Goal: Transaction & Acquisition: Download file/media

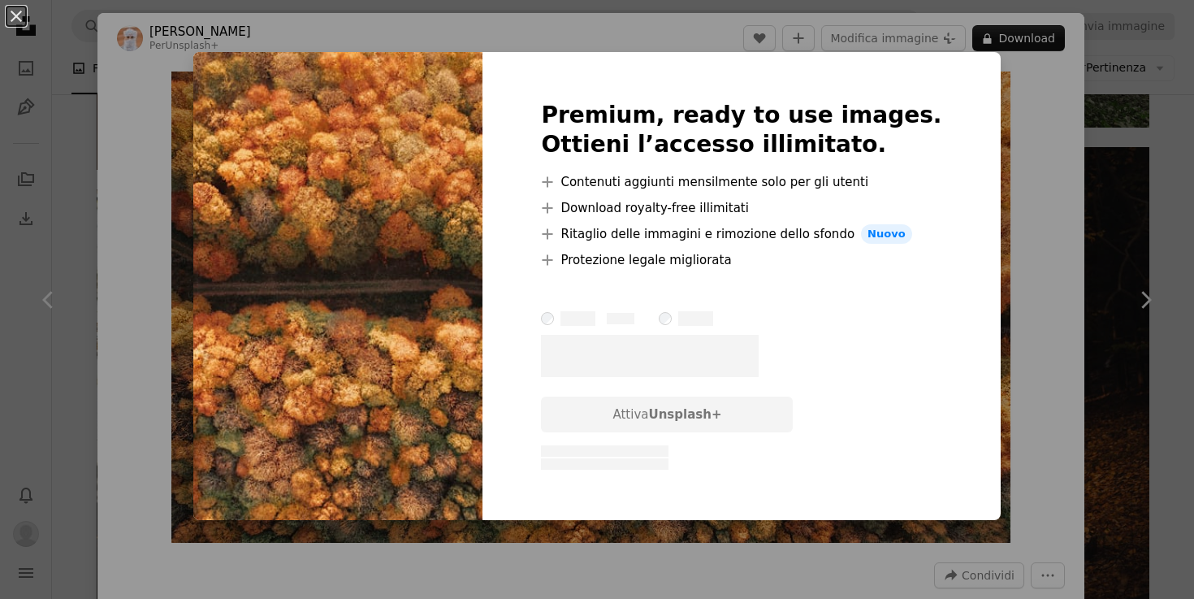
scroll to position [6, 0]
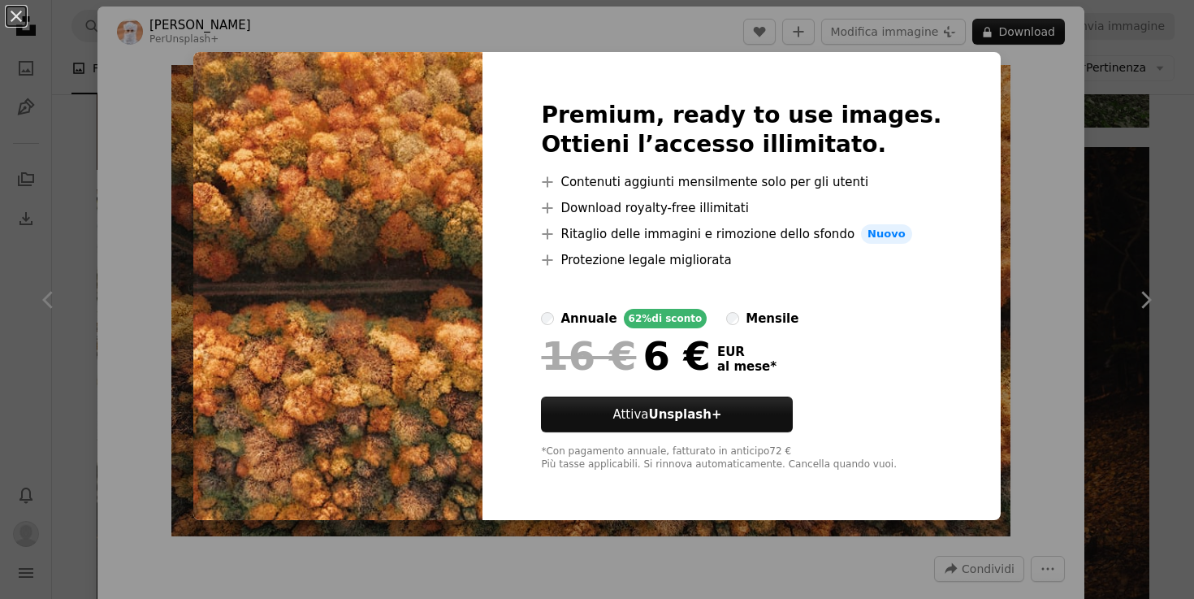
click at [652, 547] on div "An X shape Premium, ready to use images. Ottieni l’accesso illimitato. A plus s…" at bounding box center [597, 299] width 1194 height 599
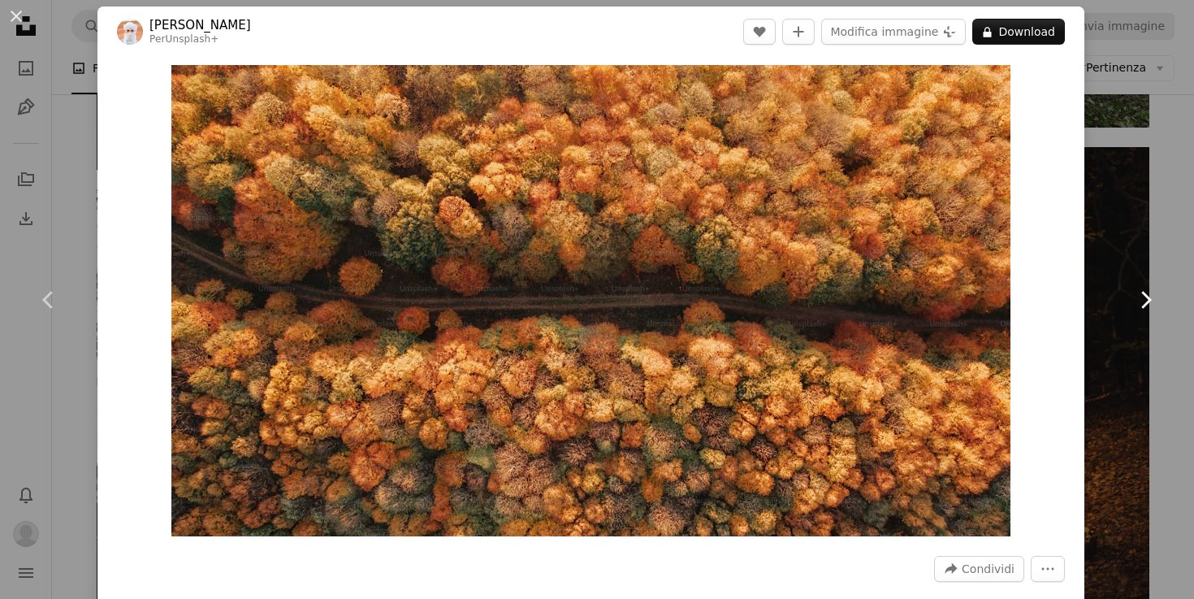
click at [1178, 319] on link "Chevron right" at bounding box center [1144, 300] width 97 height 156
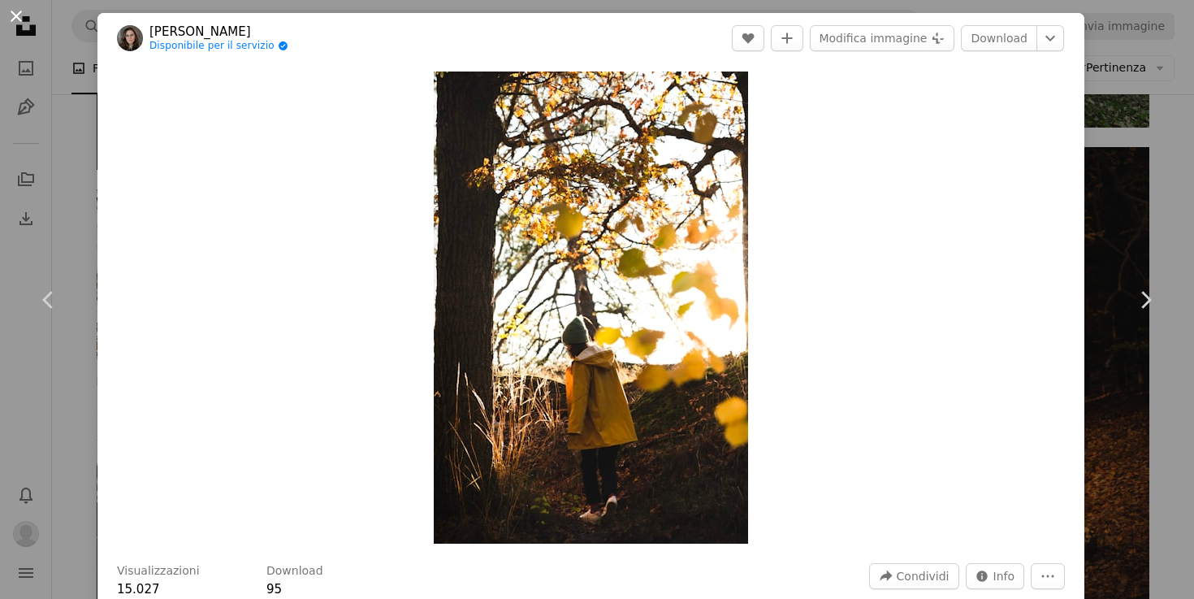
click at [18, 14] on button "An X shape" at bounding box center [15, 15] width 19 height 19
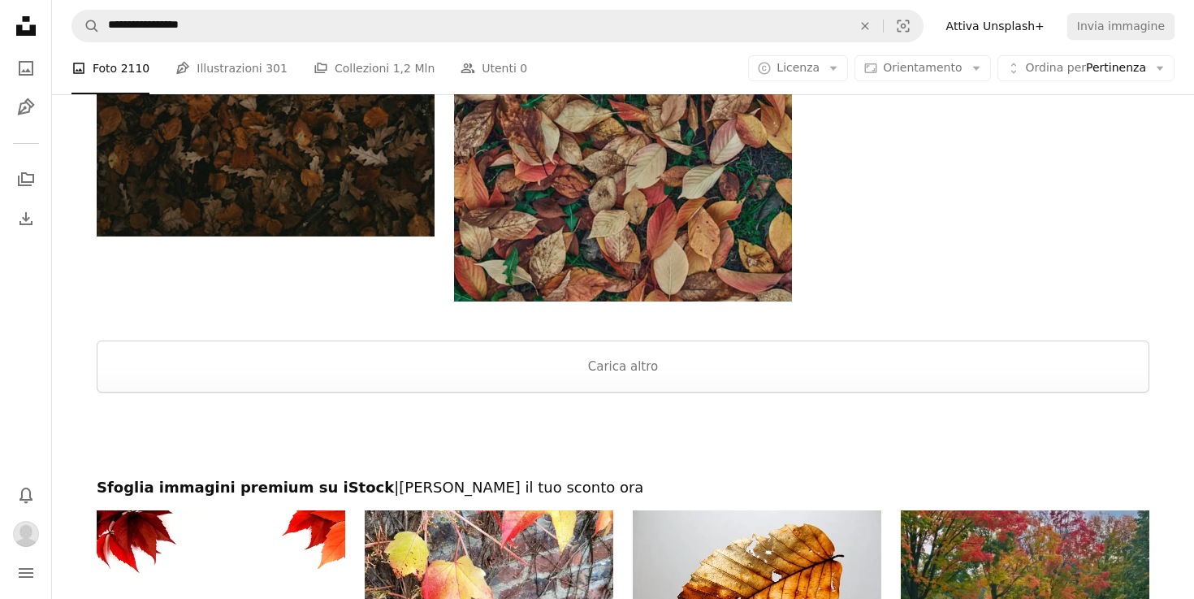
scroll to position [2892, 0]
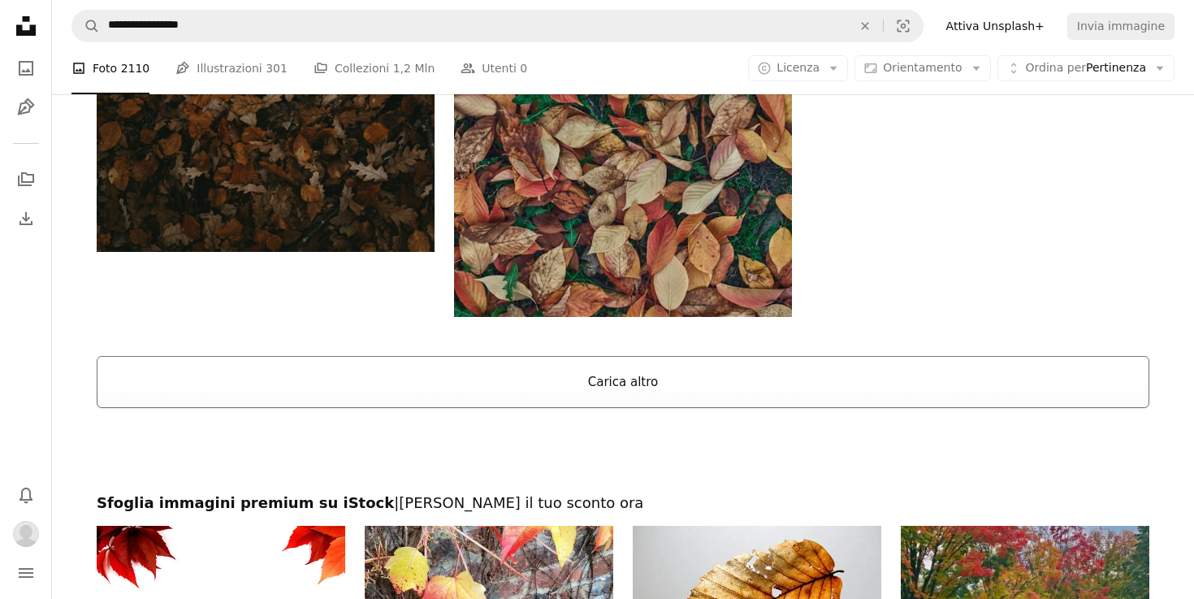
click at [612, 379] on button "Carica altro" at bounding box center [623, 382] width 1053 height 52
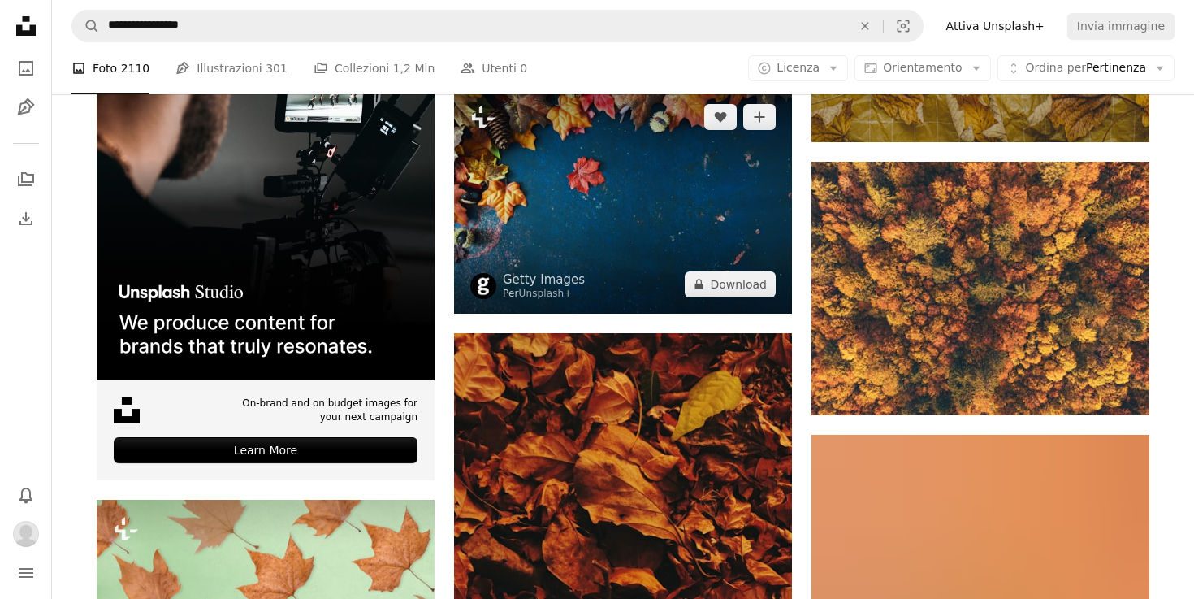
scroll to position [3646, 0]
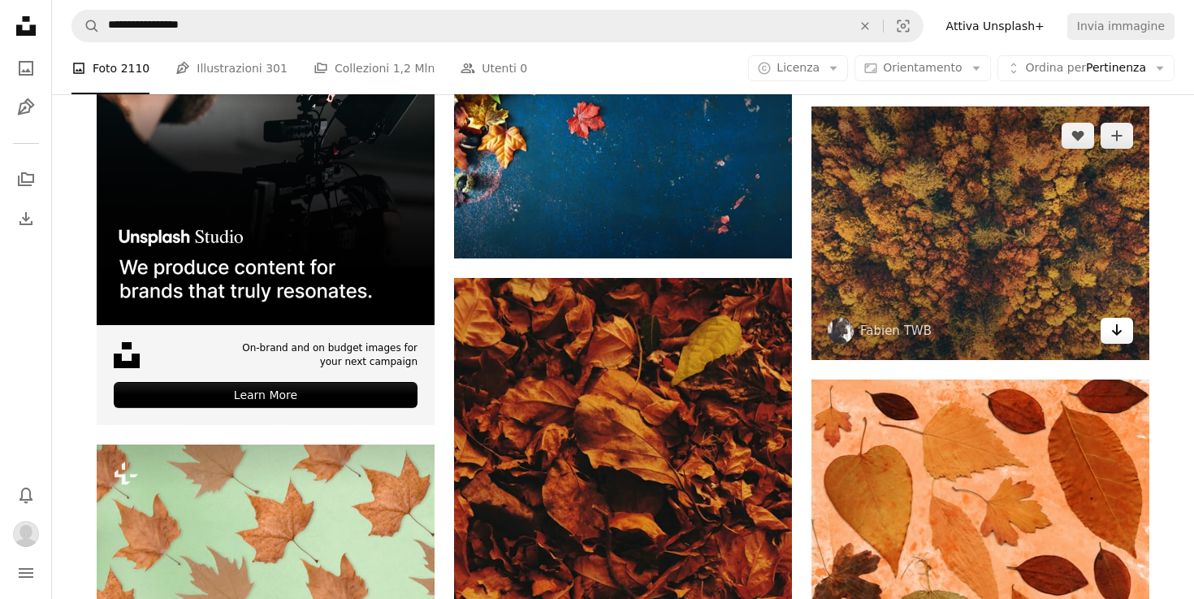
click at [1117, 334] on icon "Arrow pointing down" at bounding box center [1116, 329] width 13 height 19
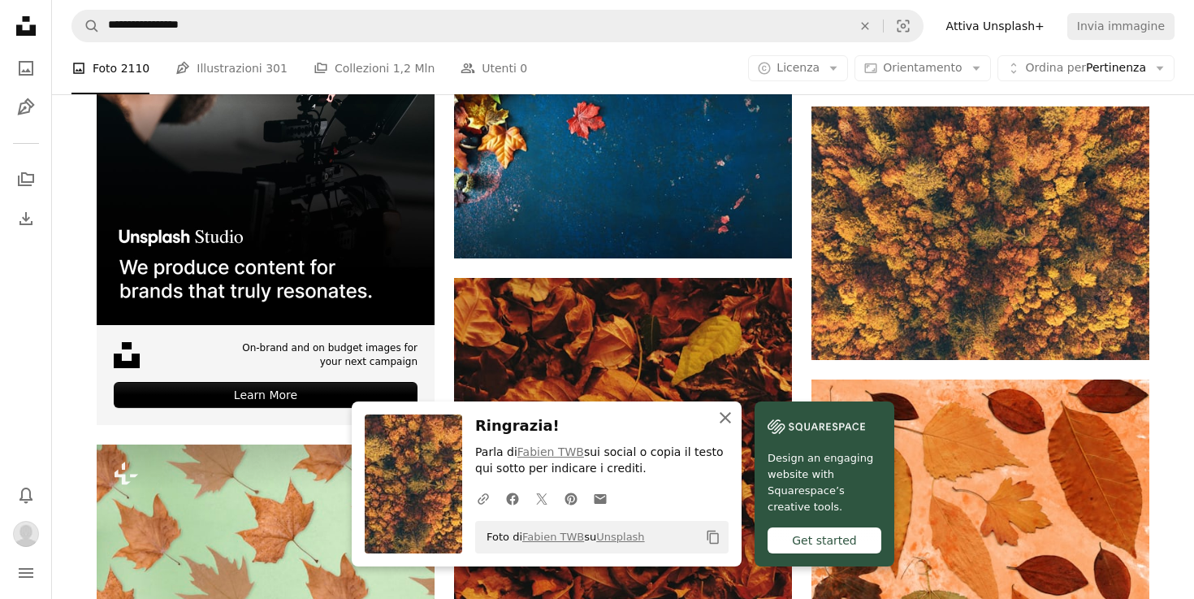
click at [721, 427] on icon "An X shape" at bounding box center [724, 417] width 19 height 19
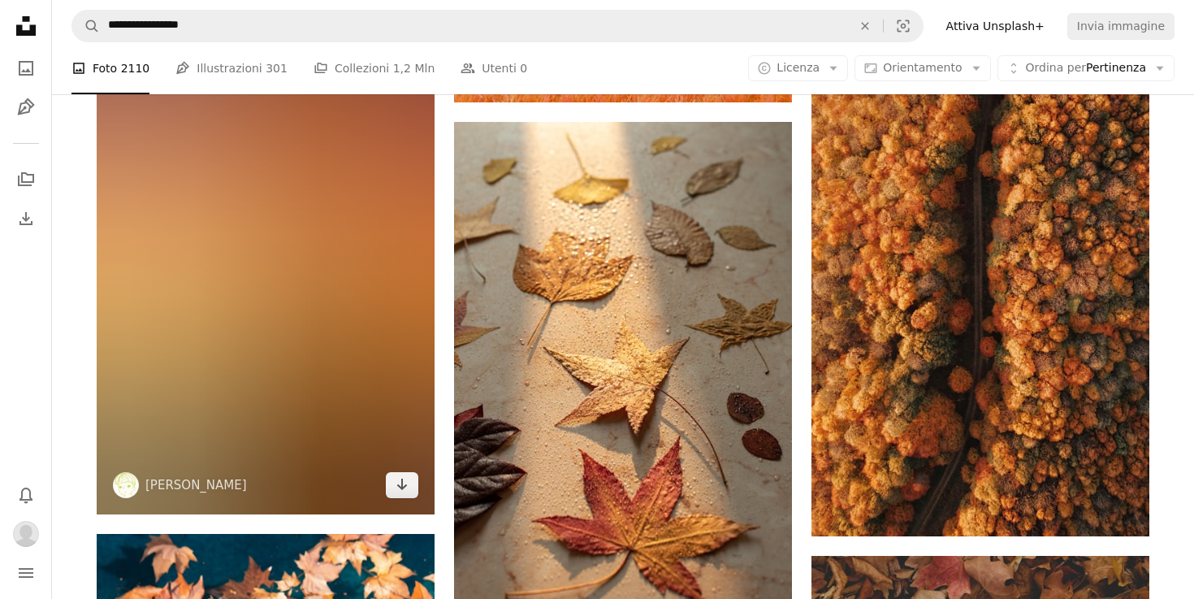
scroll to position [10454, 0]
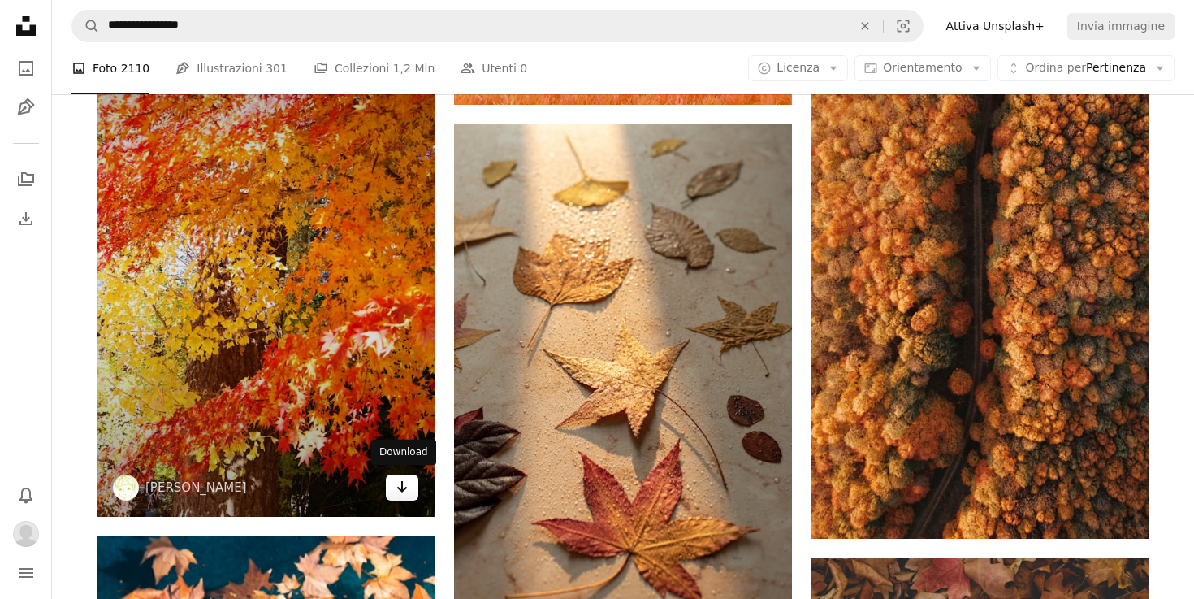
click at [401, 485] on icon "Download" at bounding box center [402, 486] width 11 height 11
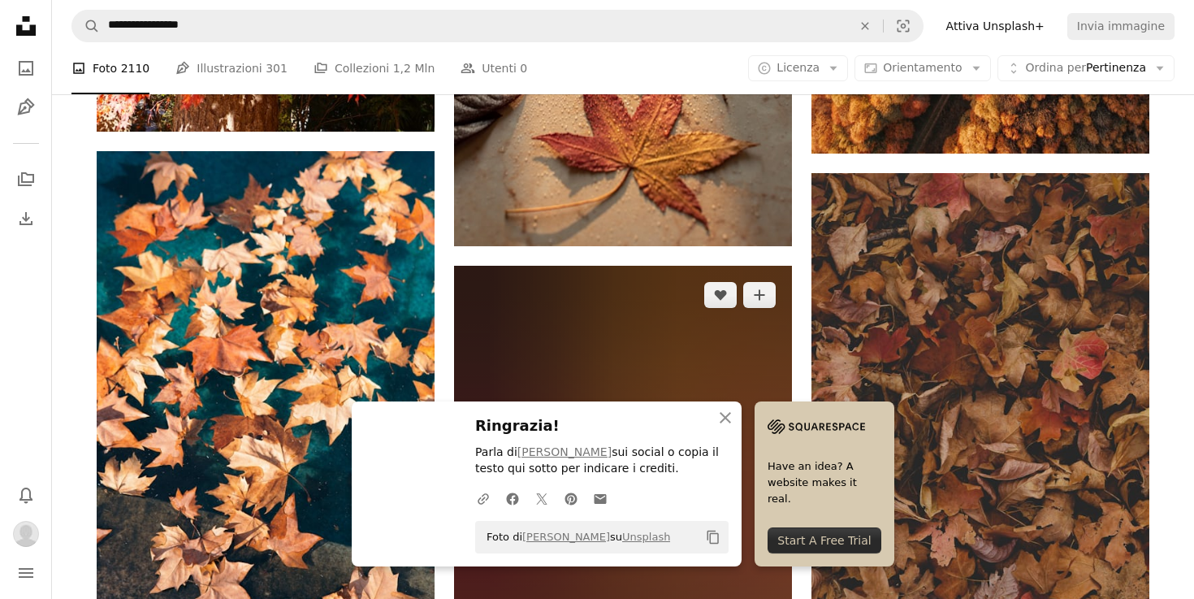
scroll to position [10840, 0]
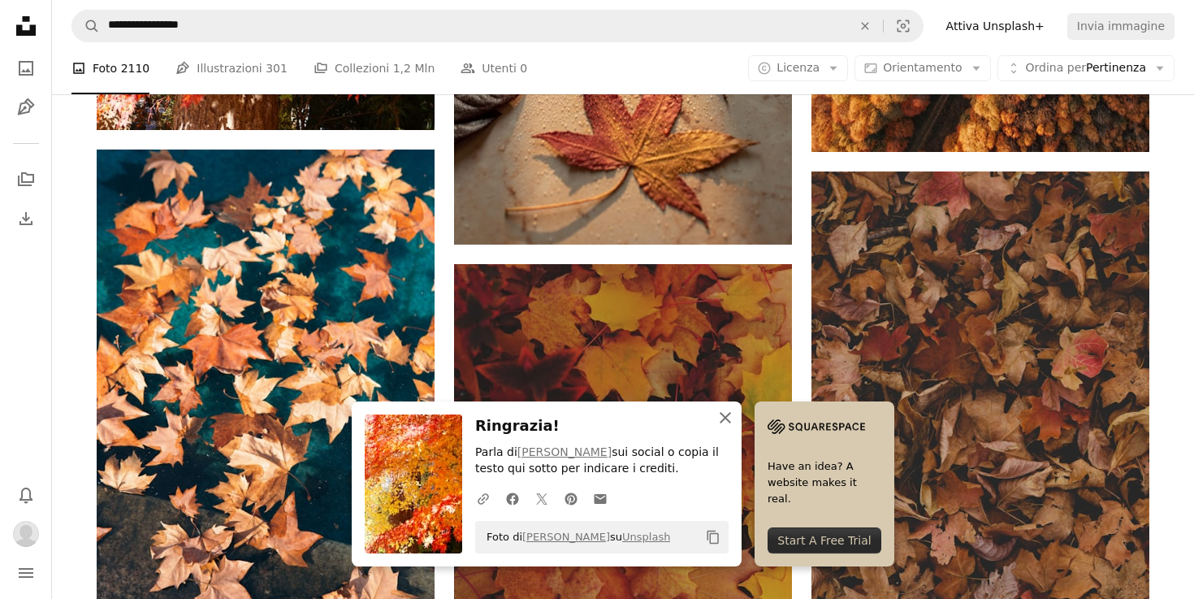
click at [727, 419] on icon "button" at bounding box center [725, 417] width 11 height 11
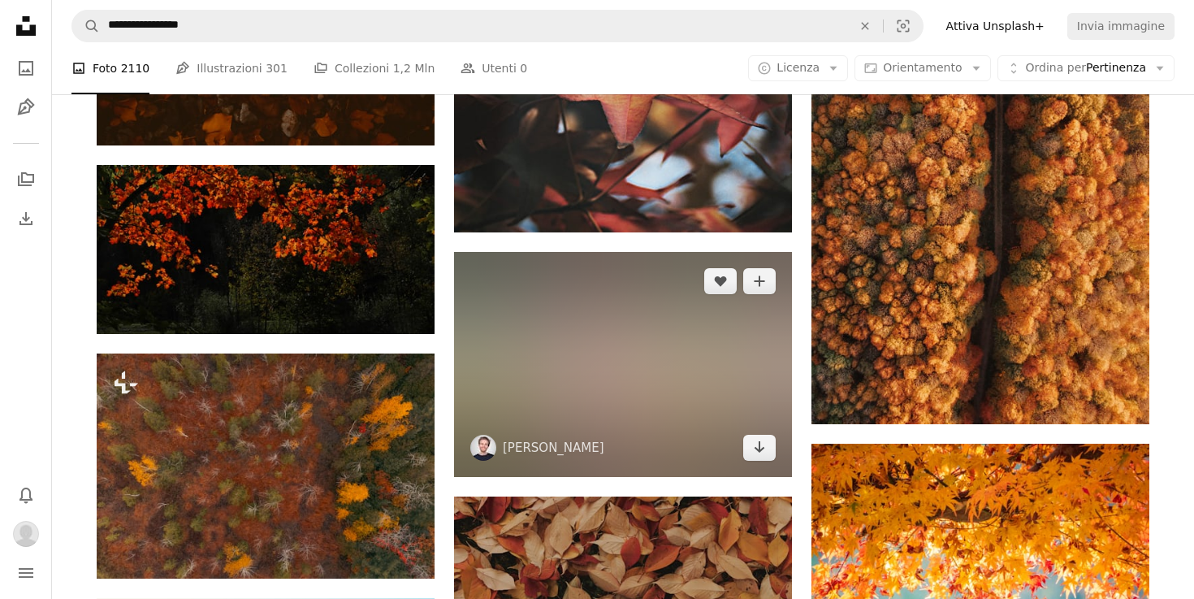
scroll to position [16669, 0]
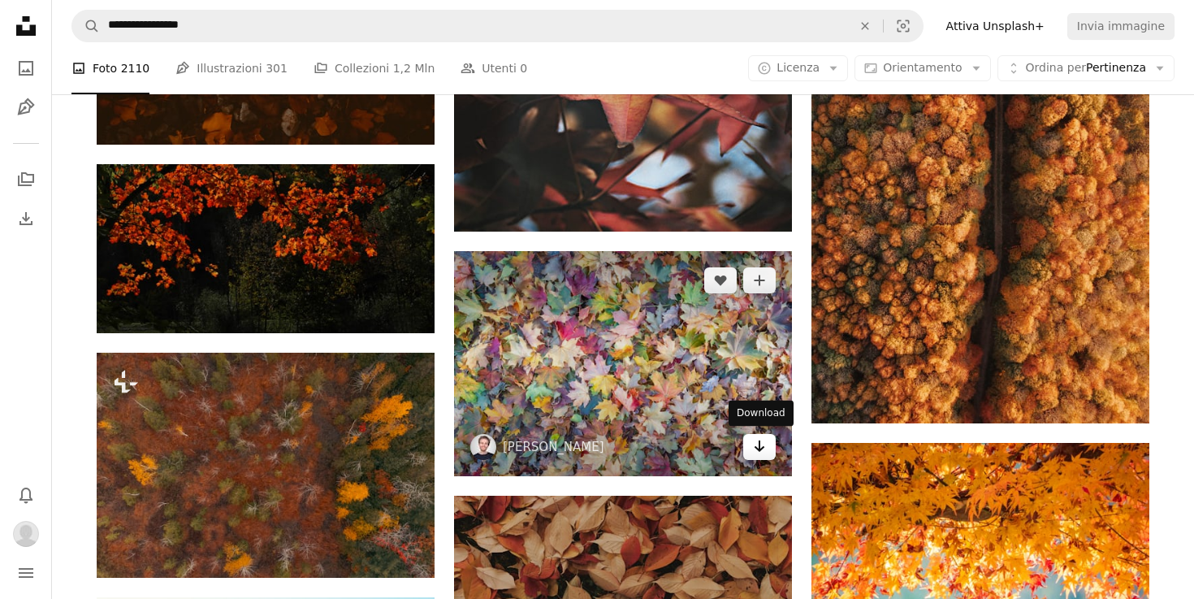
click at [766, 448] on link "Arrow pointing down" at bounding box center [759, 447] width 32 height 26
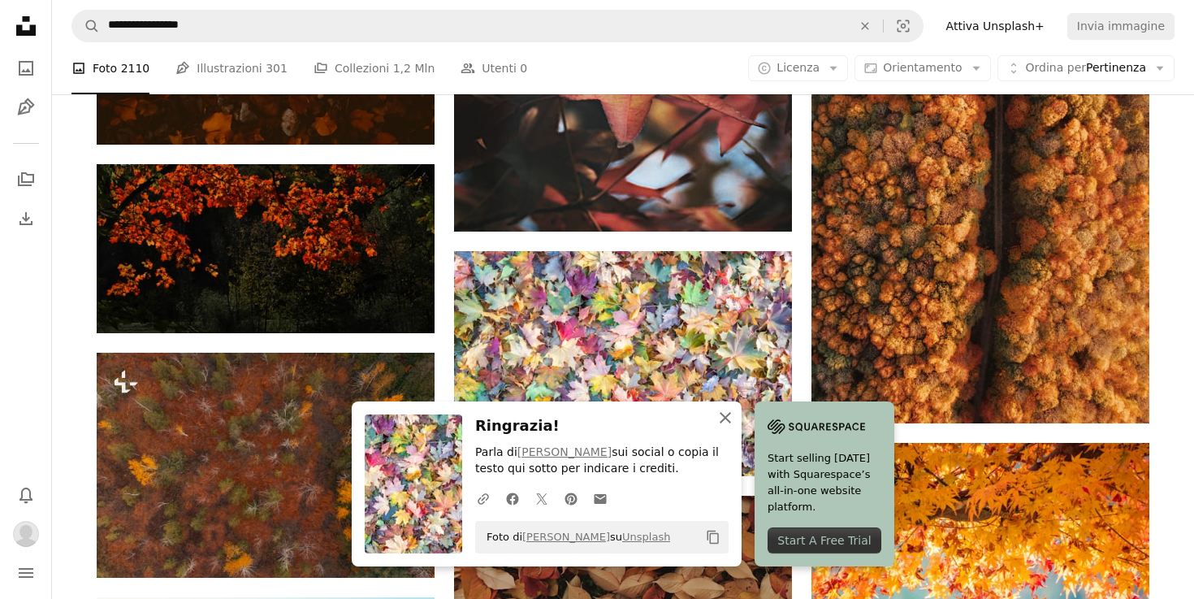
click at [724, 418] on icon "button" at bounding box center [725, 417] width 11 height 11
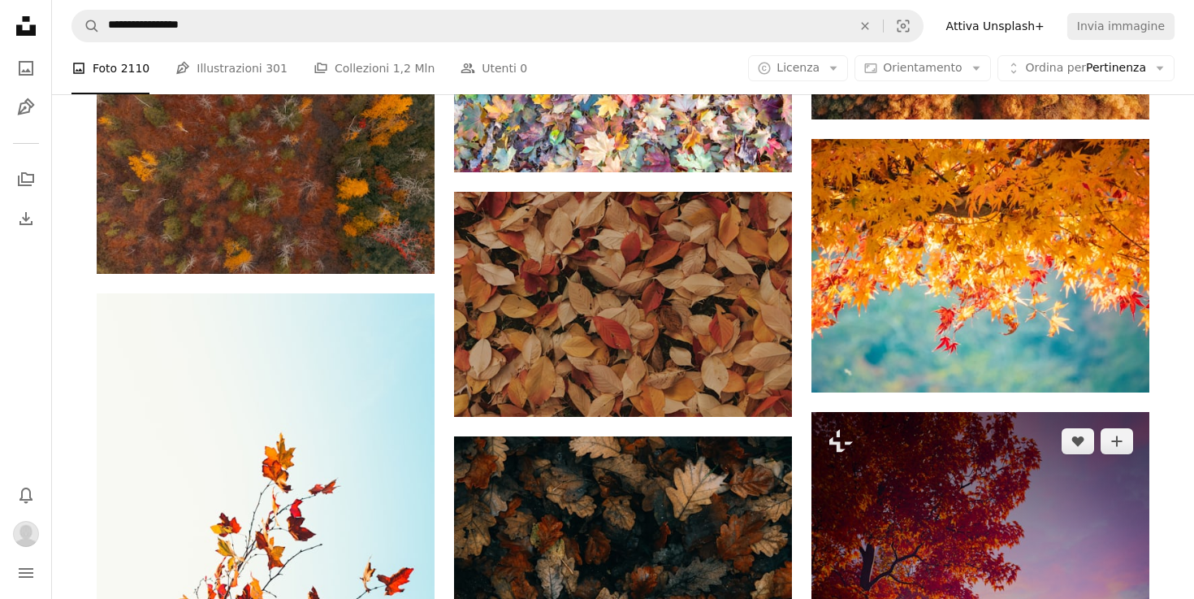
scroll to position [16912, 0]
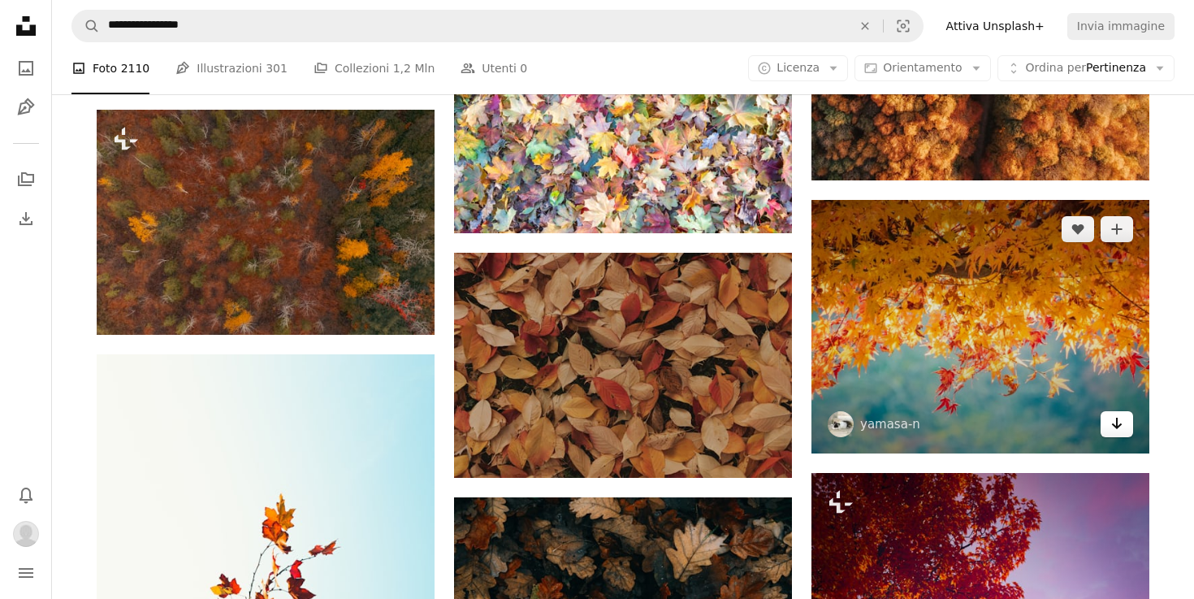
click at [1119, 424] on icon "Arrow pointing down" at bounding box center [1116, 422] width 13 height 19
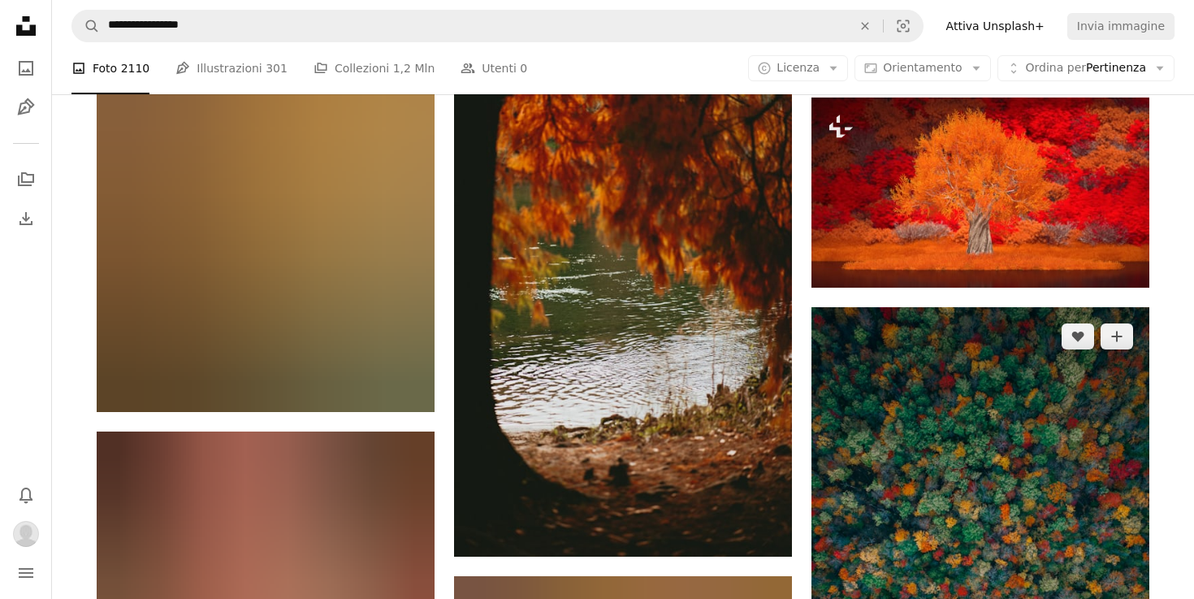
scroll to position [18791, 0]
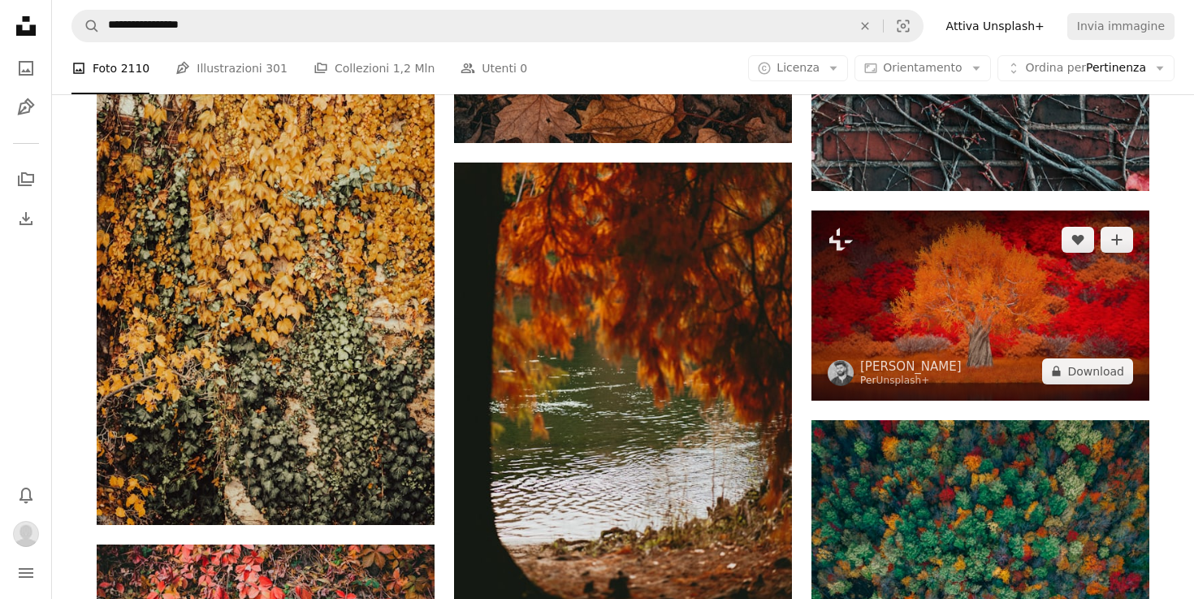
click at [975, 275] on img at bounding box center [980, 305] width 338 height 190
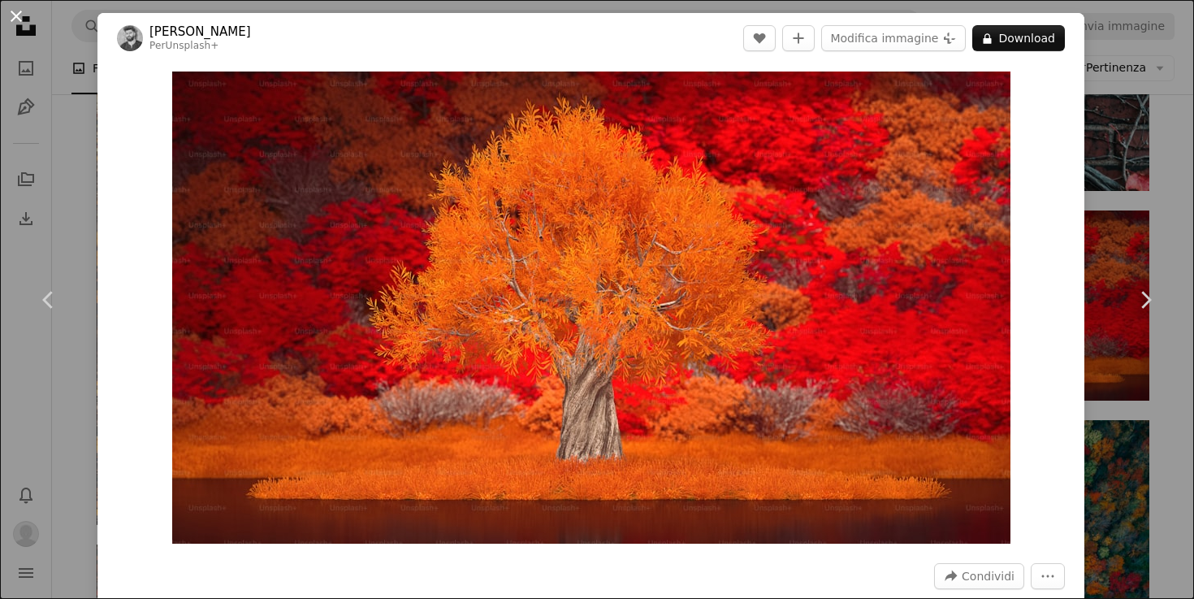
click at [16, 15] on button "An X shape" at bounding box center [15, 15] width 19 height 19
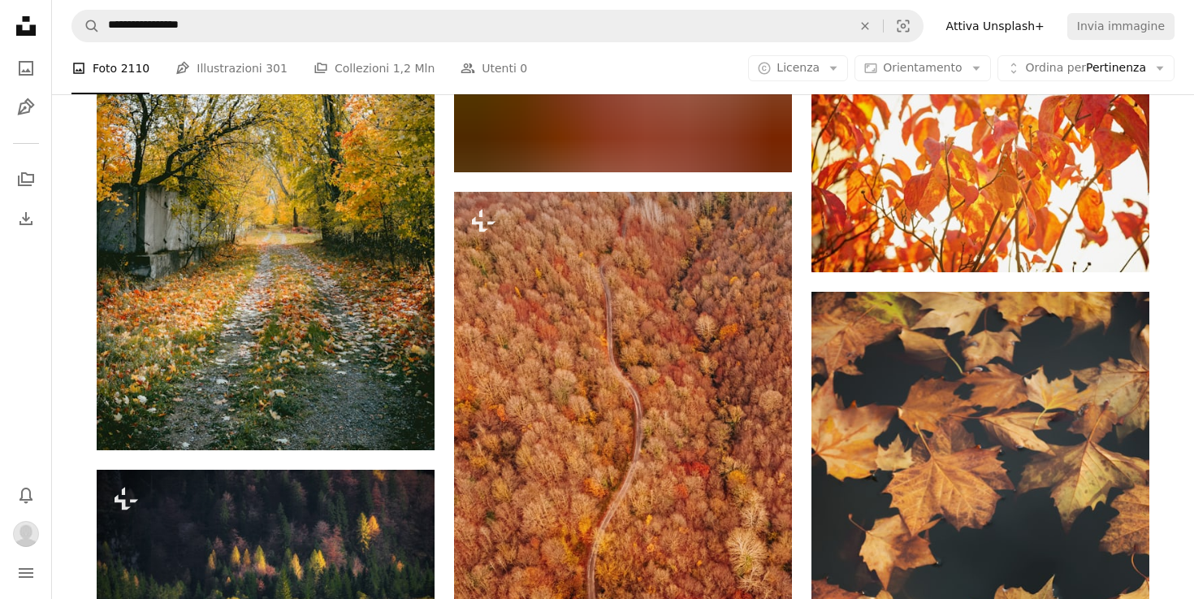
scroll to position [27238, 0]
